Goal: Transaction & Acquisition: Purchase product/service

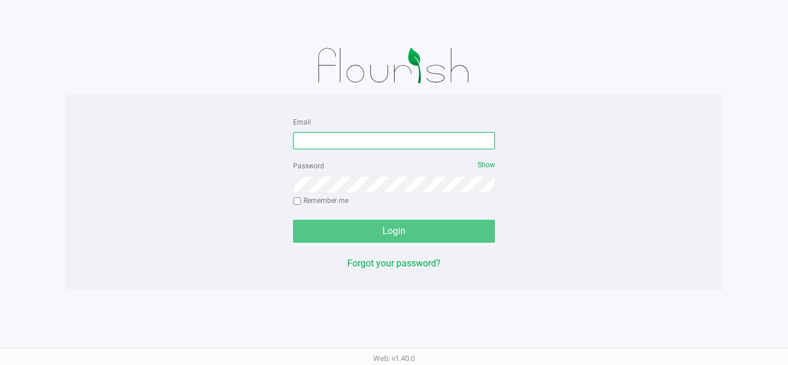
drag, startPoint x: 0, startPoint y: 0, endPoint x: 358, endPoint y: 138, distance: 383.7
click at [358, 138] on input "Email" at bounding box center [394, 140] width 202 height 17
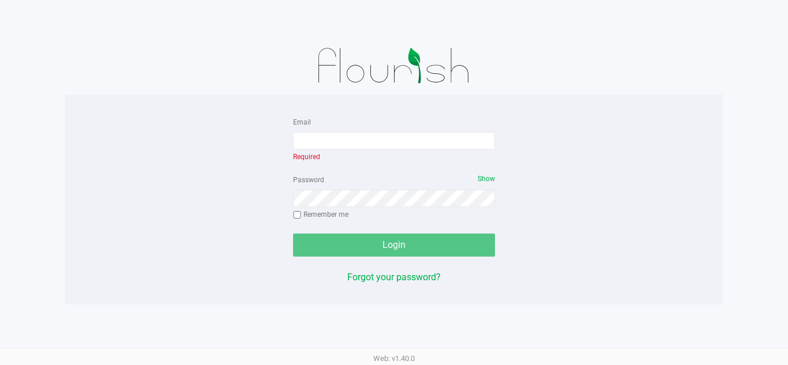
click at [497, 82] on div at bounding box center [393, 66] width 657 height 58
click at [367, 145] on input "Email" at bounding box center [394, 140] width 202 height 17
paste input "[EMAIL_ADDRESS][DOMAIN_NAME]"
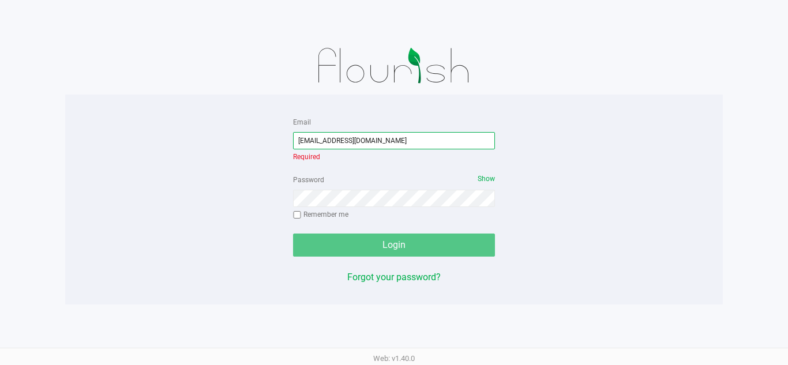
type input "[EMAIL_ADDRESS][DOMAIN_NAME]"
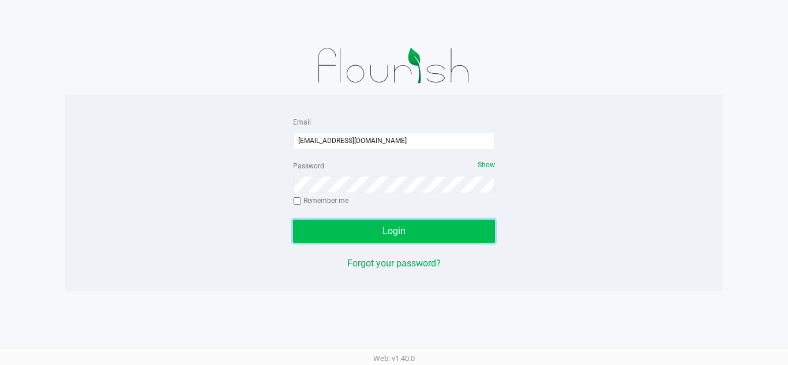
click at [408, 232] on button "Login" at bounding box center [394, 231] width 202 height 23
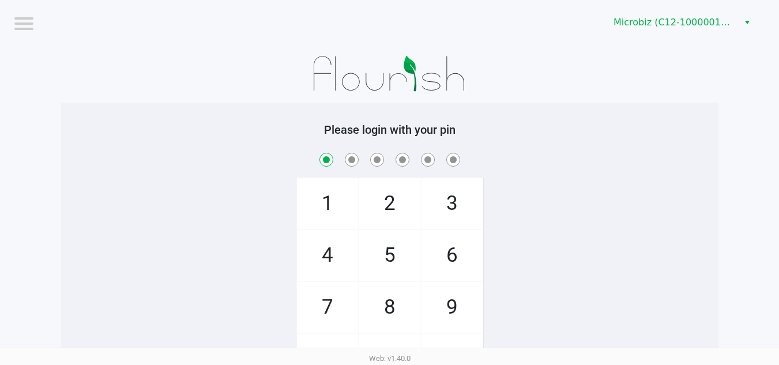
checkbox input "true"
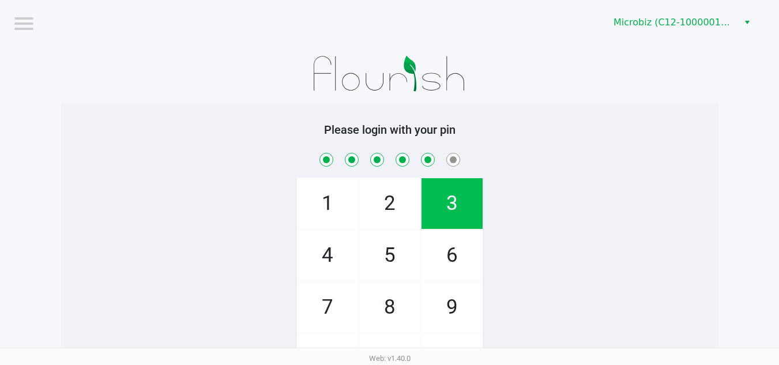
checkbox input "true"
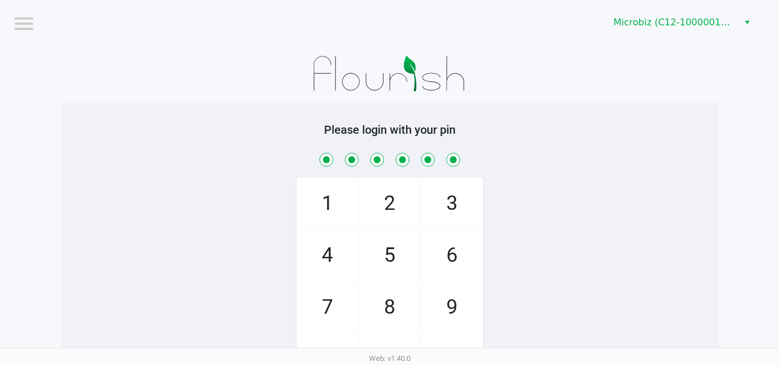
checkbox input "true"
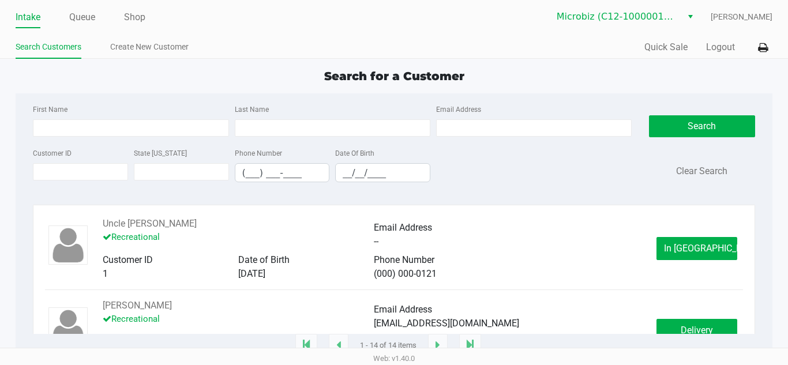
click at [156, 142] on div "First Name Last Name Email Address" at bounding box center [332, 124] width 604 height 44
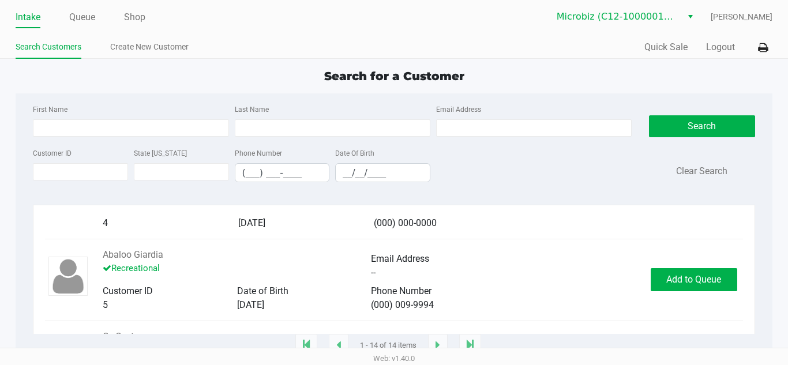
scroll to position [307, 0]
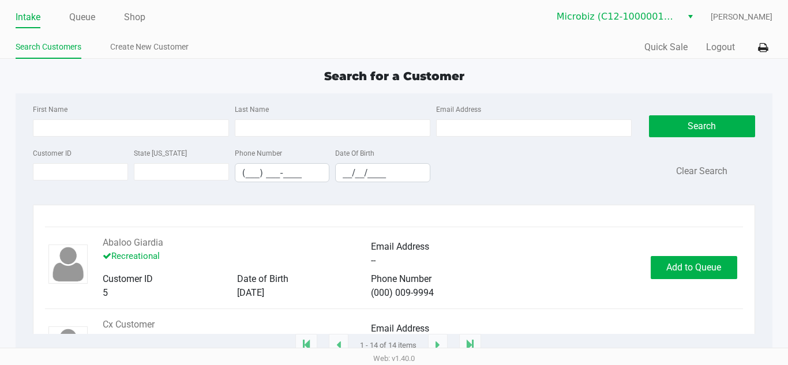
click at [211, 74] on div "Search for a Customer" at bounding box center [393, 75] width 773 height 17
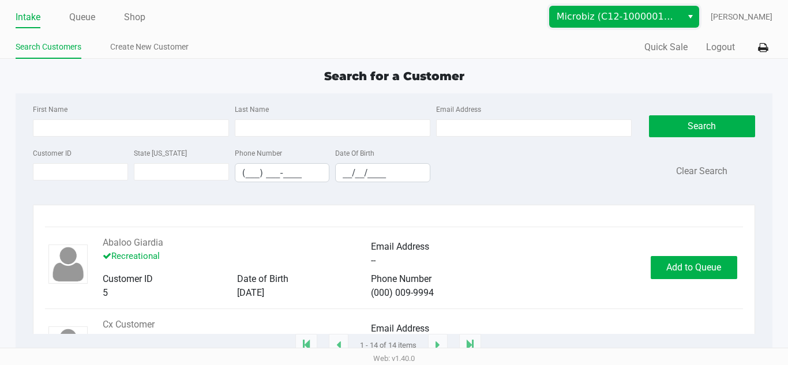
click at [675, 20] on span "Microbiz (C12-1000001-LIC)" at bounding box center [615, 17] width 118 height 14
click at [672, 20] on span "Microbiz (C12-1000001-LIC)" at bounding box center [615, 17] width 118 height 14
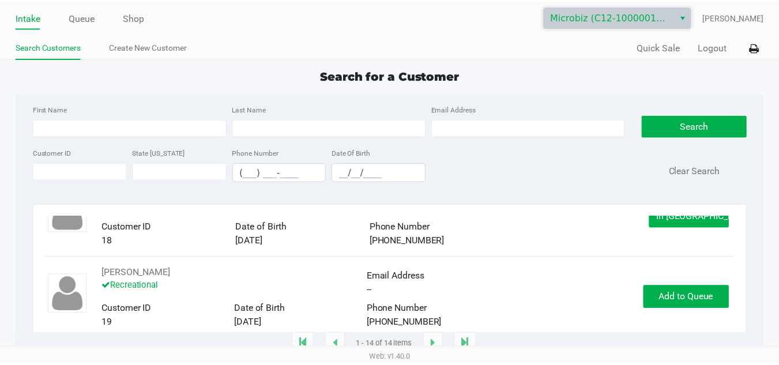
scroll to position [1025, 0]
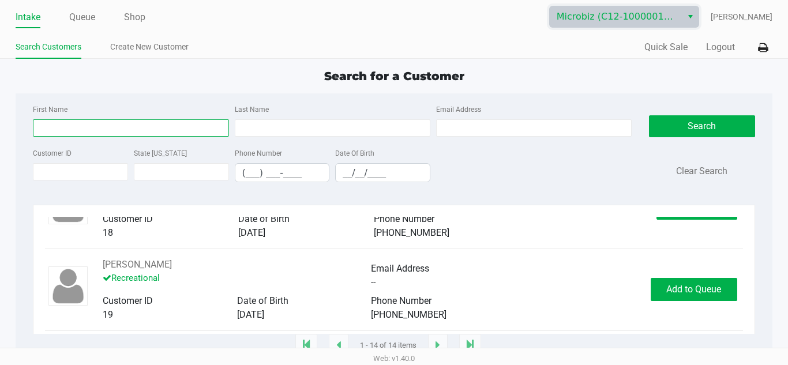
click at [137, 130] on input "First Name" at bounding box center [130, 127] width 195 height 17
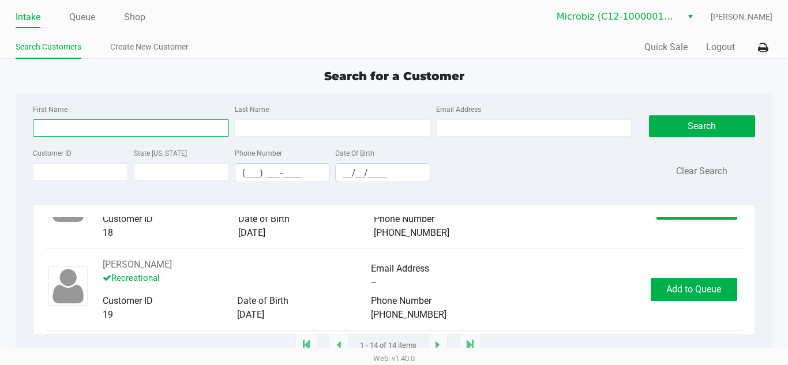
type input "Karan"
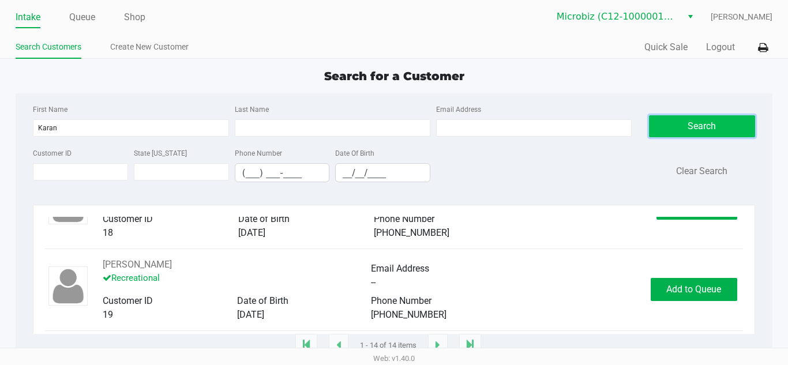
click at [665, 127] on button "Search" at bounding box center [702, 126] width 106 height 22
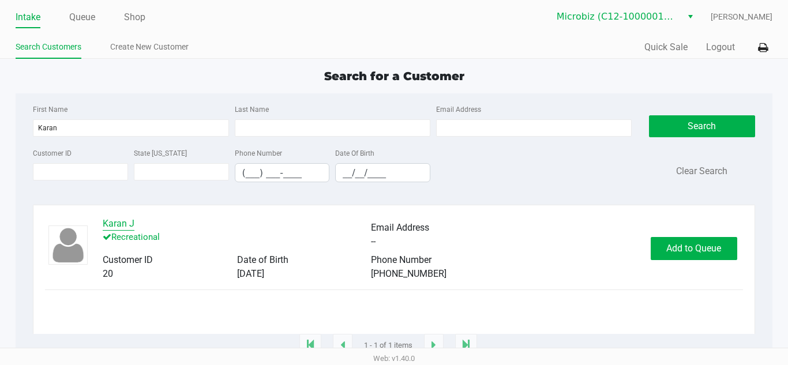
click at [125, 224] on button "Karan J" at bounding box center [119, 224] width 32 height 14
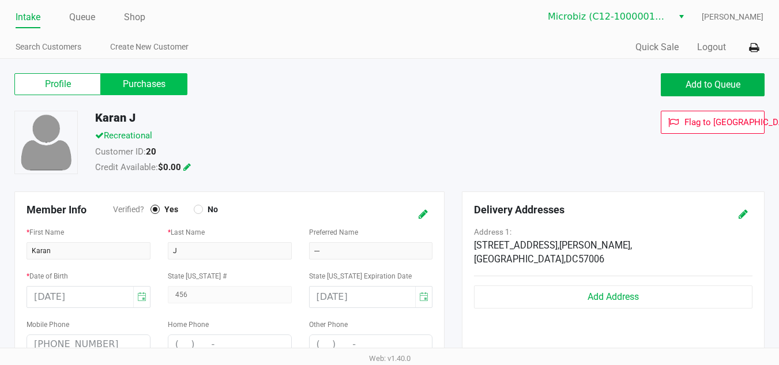
click at [157, 84] on label "Purchases" at bounding box center [144, 84] width 86 height 22
click at [0, 0] on 1 "Purchases" at bounding box center [0, 0] width 0 height 0
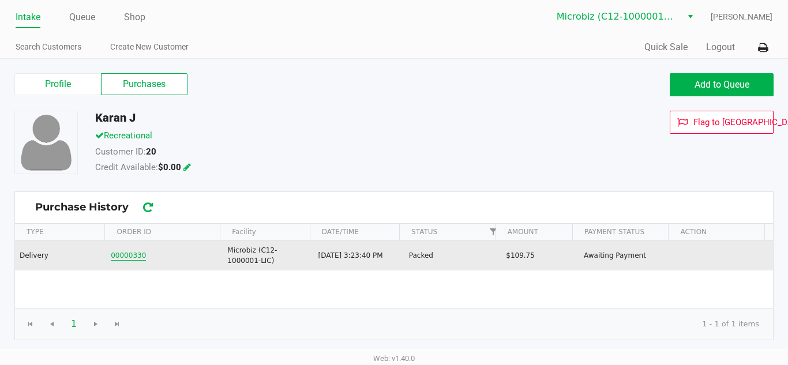
click at [134, 259] on button "00000330" at bounding box center [128, 255] width 35 height 10
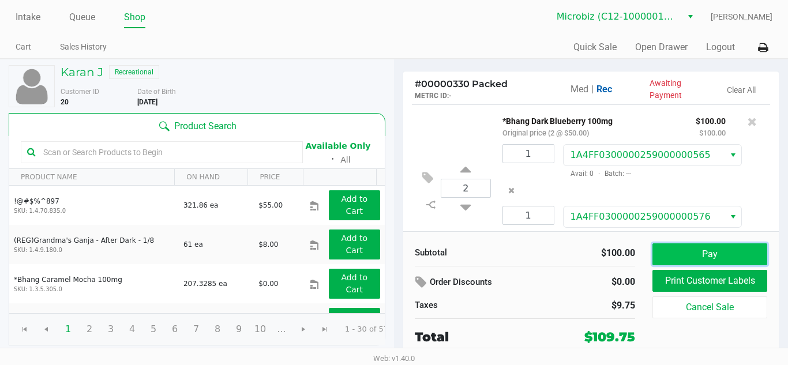
click at [680, 251] on button "Pay" at bounding box center [709, 254] width 115 height 22
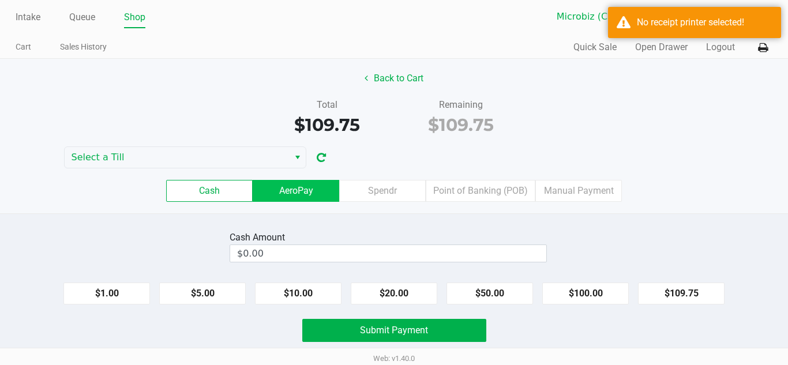
click at [302, 194] on label "AeroPay" at bounding box center [296, 191] width 86 height 22
click at [0, 0] on 3 "AeroPay" at bounding box center [0, 0] width 0 height 0
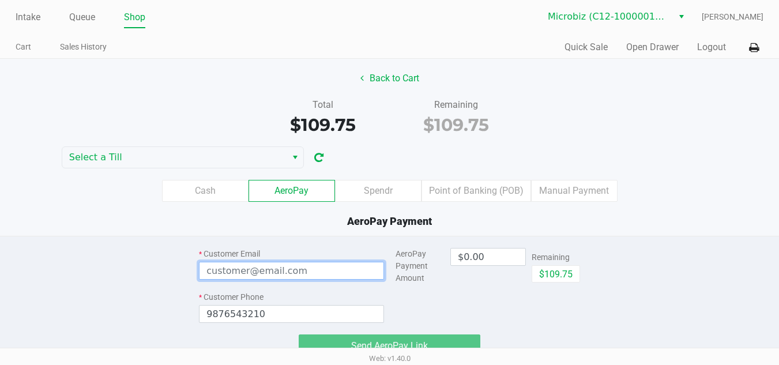
click at [287, 271] on input "email" at bounding box center [291, 271] width 185 height 18
type input "[EMAIL_ADDRESS][DOMAIN_NAME]"
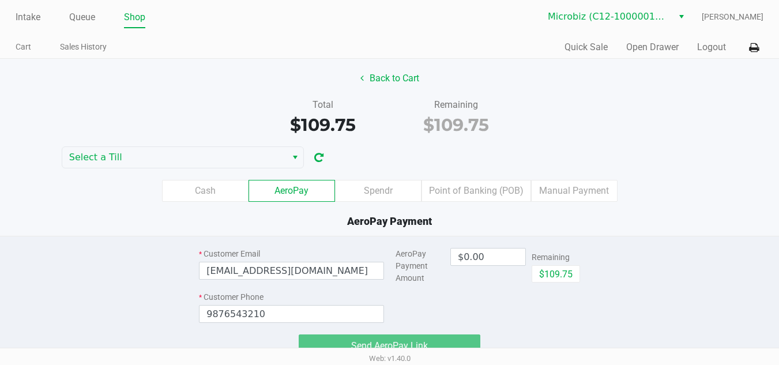
click at [476, 282] on div "$0.00" at bounding box center [488, 267] width 76 height 38
click at [501, 258] on input "0" at bounding box center [488, 257] width 74 height 17
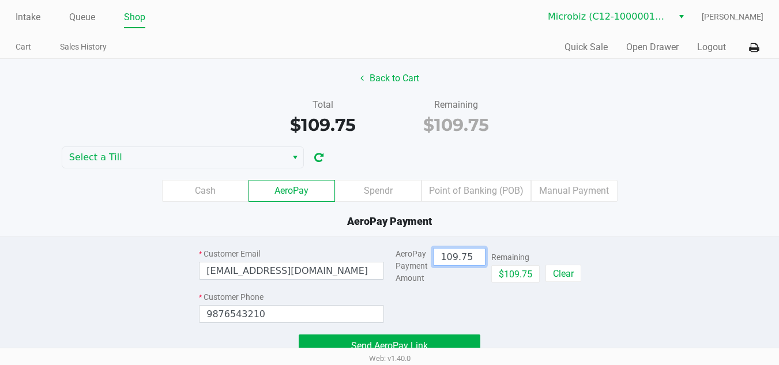
type input "$109.75"
click at [582, 312] on div "* Customer Email [EMAIL_ADDRESS][DOMAIN_NAME] * Customer Phone [PHONE_NUMBER] A…" at bounding box center [389, 296] width 398 height 121
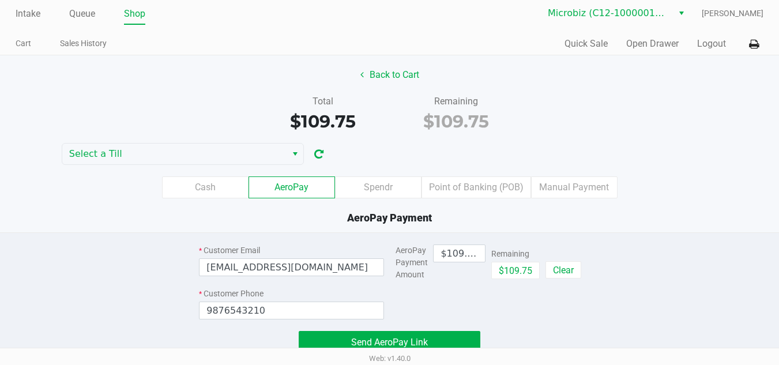
scroll to position [4, 0]
click at [598, 320] on div "* Customer Email [EMAIL_ADDRESS][DOMAIN_NAME] * Customer Phone [PHONE_NUMBER] A…" at bounding box center [389, 292] width 796 height 121
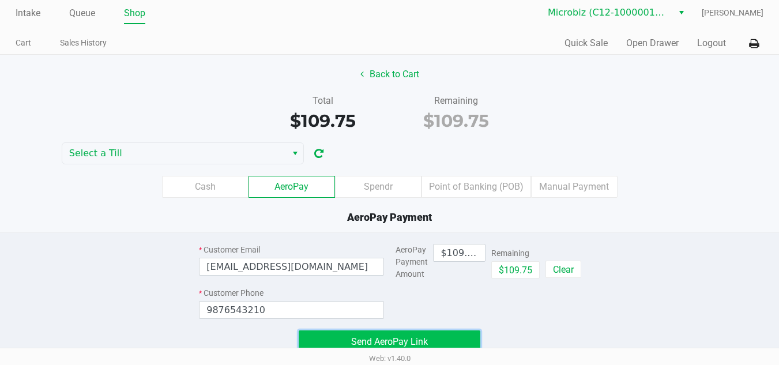
click at [441, 338] on button "Send AeroPay Link" at bounding box center [390, 341] width 182 height 23
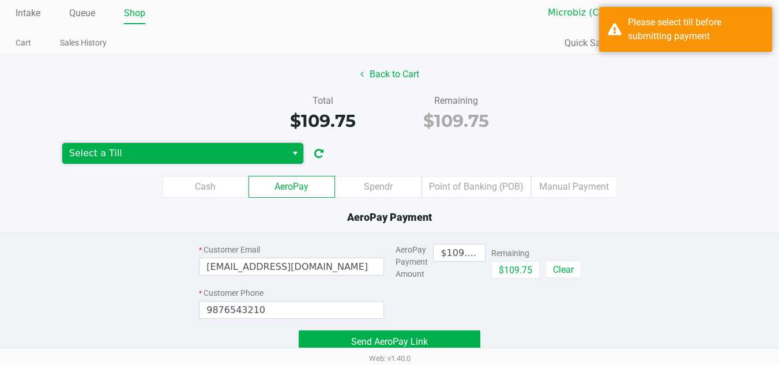
click at [129, 160] on span "Select a Till" at bounding box center [174, 153] width 224 height 21
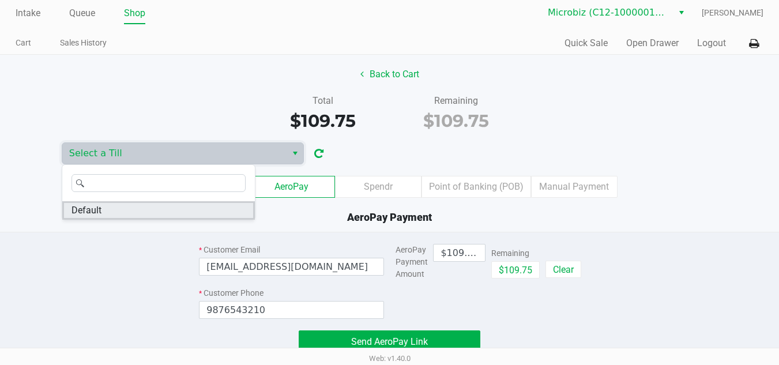
click at [125, 210] on li "Default" at bounding box center [158, 210] width 193 height 18
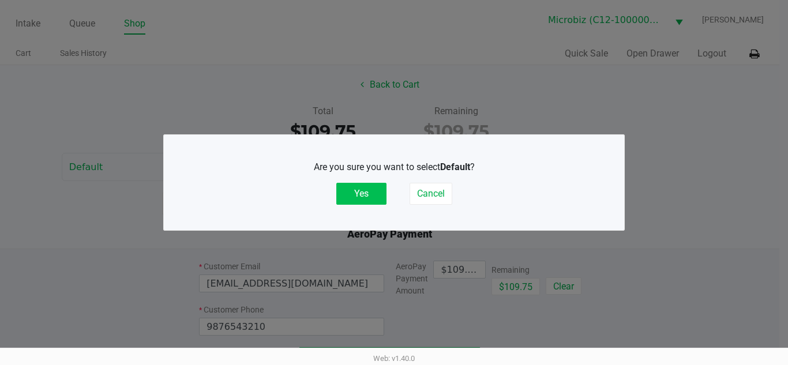
click at [372, 193] on button "Yes" at bounding box center [361, 194] width 50 height 22
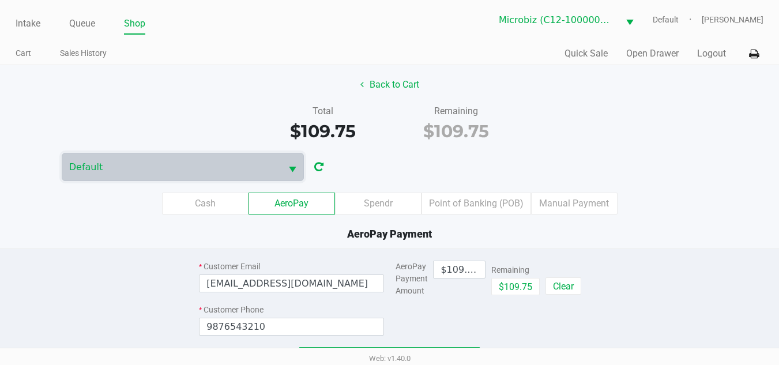
click at [643, 253] on div "* Customer Email [EMAIL_ADDRESS][DOMAIN_NAME] * Customer Phone [PHONE_NUMBER] A…" at bounding box center [389, 309] width 796 height 121
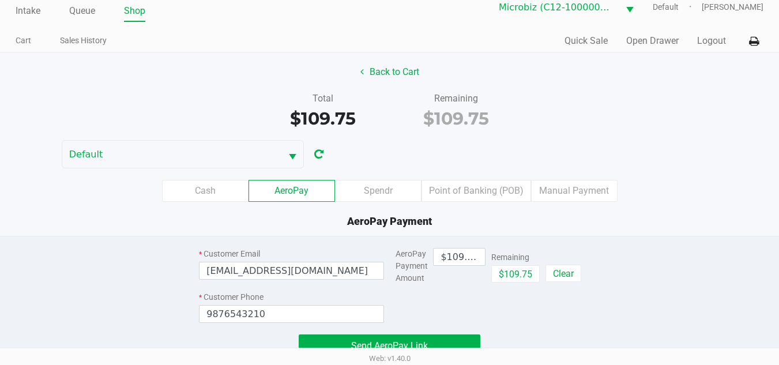
scroll to position [17, 0]
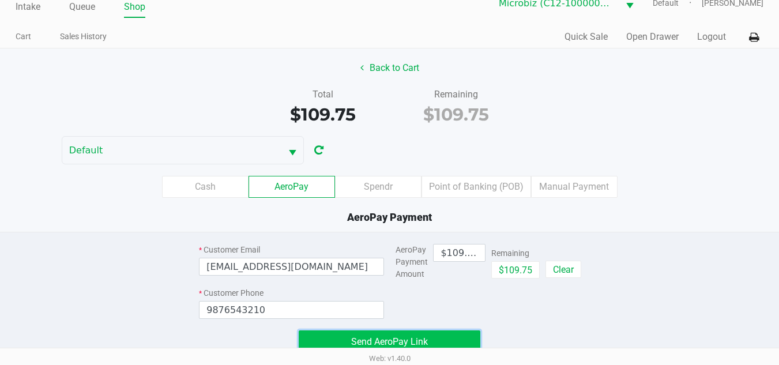
click at [447, 340] on button "Send AeroPay Link" at bounding box center [390, 341] width 182 height 23
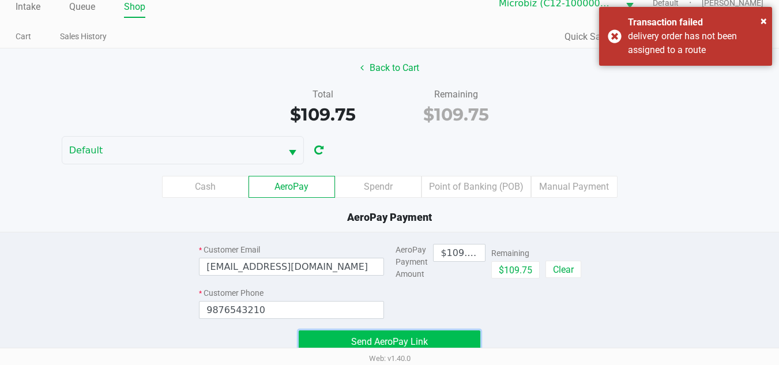
click at [393, 345] on span "Send AeroPay Link" at bounding box center [389, 341] width 77 height 11
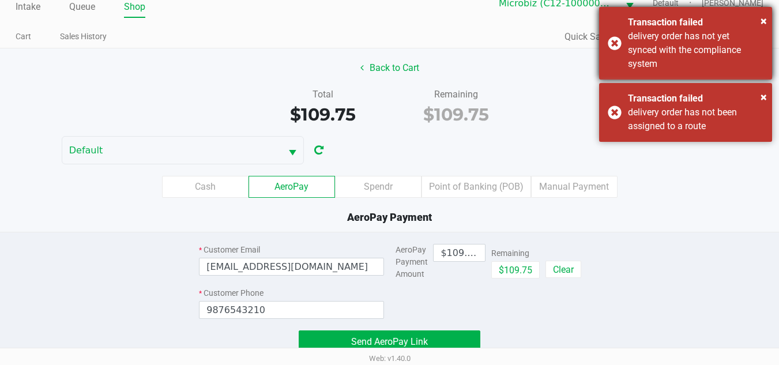
click at [759, 21] on div "Transaction failed" at bounding box center [695, 23] width 135 height 14
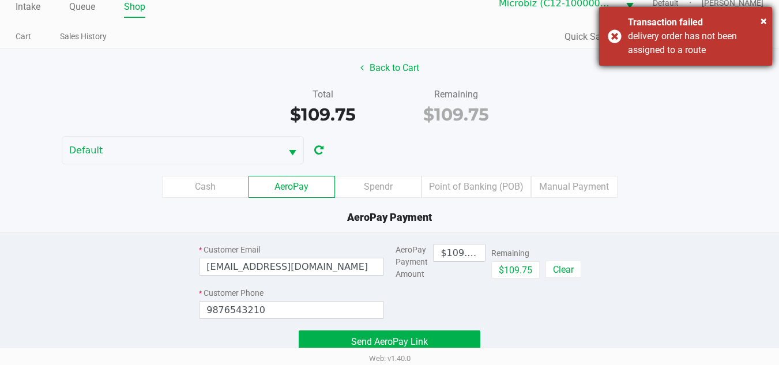
click at [760, 22] on div "Transaction failed" at bounding box center [695, 23] width 135 height 14
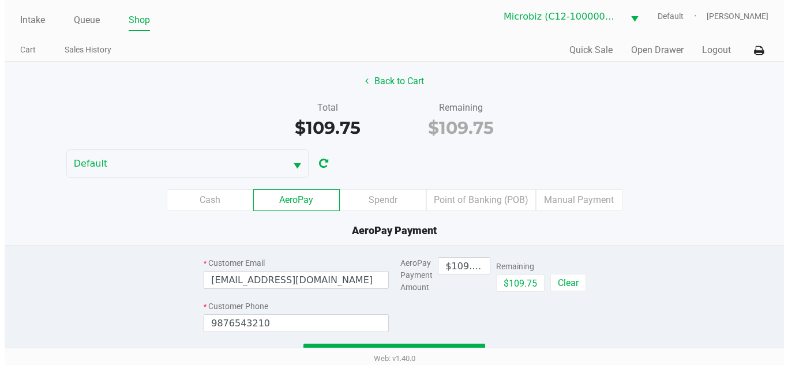
scroll to position [0, 0]
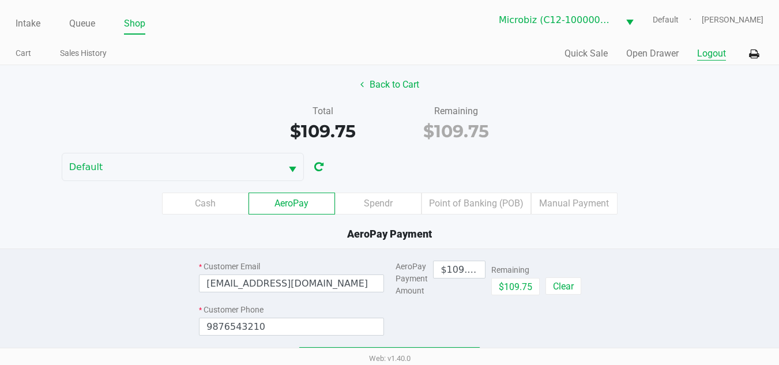
click at [699, 55] on button "Logout" at bounding box center [711, 54] width 29 height 14
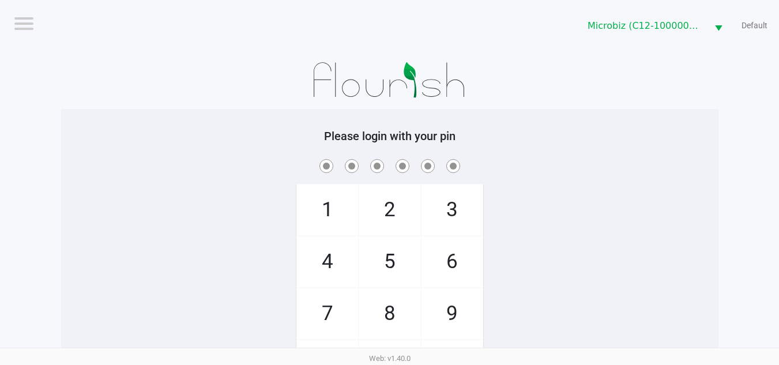
click at [9, 28] on div "Logout" at bounding box center [190, 25] width 398 height 51
click at [20, 25] on input "checkbox" at bounding box center [23, 22] width 23 height 18
checkbox input "true"
click at [54, 59] on li "Logout" at bounding box center [48, 52] width 69 height 38
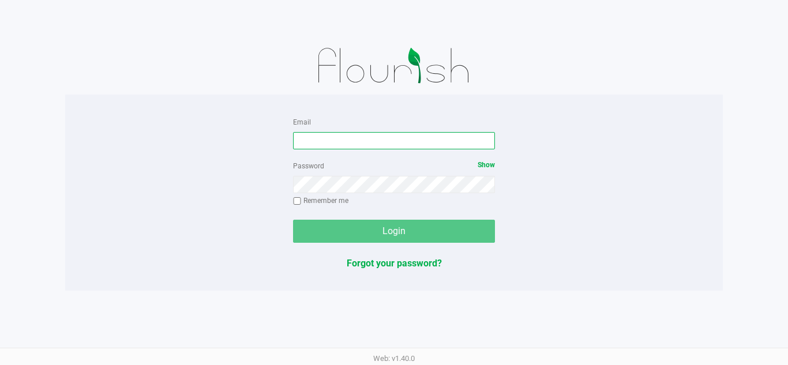
click at [335, 146] on input "Email" at bounding box center [394, 140] width 202 height 17
type input "[EMAIL_ADDRESS][DOMAIN_NAME]"
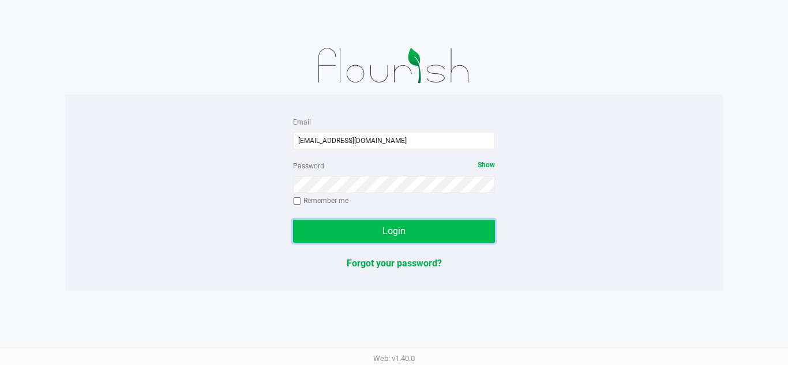
click at [398, 232] on span "Login" at bounding box center [393, 230] width 23 height 11
